Goal: Communication & Community: Share content

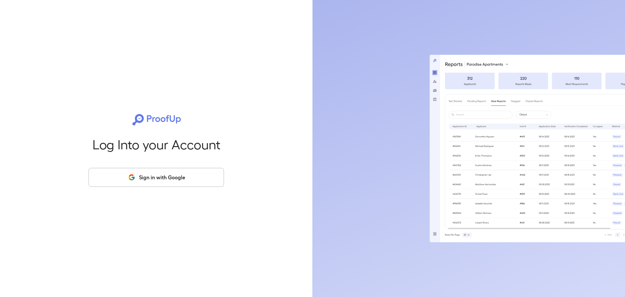
click at [156, 178] on button "Sign in with Google" at bounding box center [156, 177] width 135 height 19
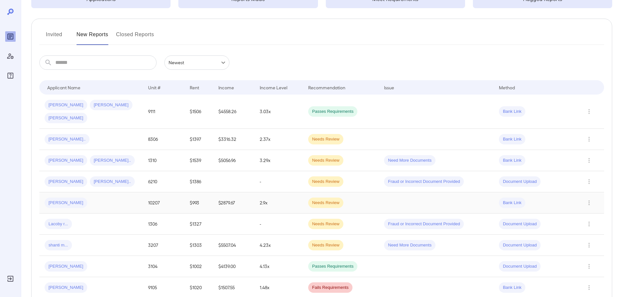
scroll to position [65, 0]
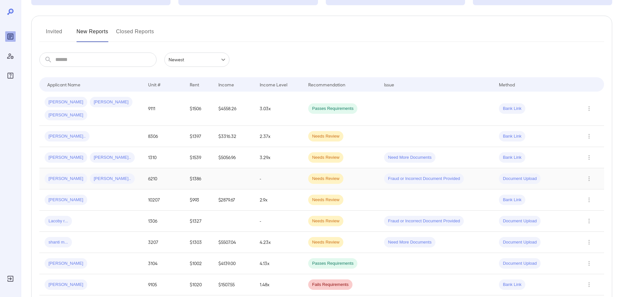
click at [109, 173] on div "Toni D... Akira A..." at bounding box center [91, 178] width 93 height 10
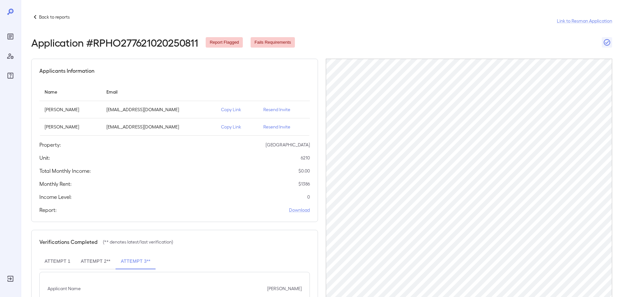
click at [227, 110] on p "Copy Link" at bounding box center [237, 109] width 32 height 7
click at [228, 126] on p "Copy Link" at bounding box center [237, 126] width 32 height 7
click at [264, 110] on p "Resend Invite" at bounding box center [284, 109] width 41 height 7
click at [269, 127] on p "Resend Invite" at bounding box center [284, 126] width 41 height 7
